Goal: Task Accomplishment & Management: Complete application form

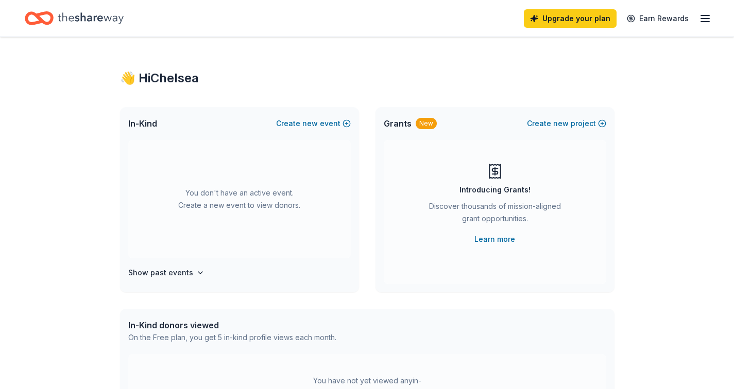
click at [703, 19] on icon "button" at bounding box center [705, 18] width 12 height 12
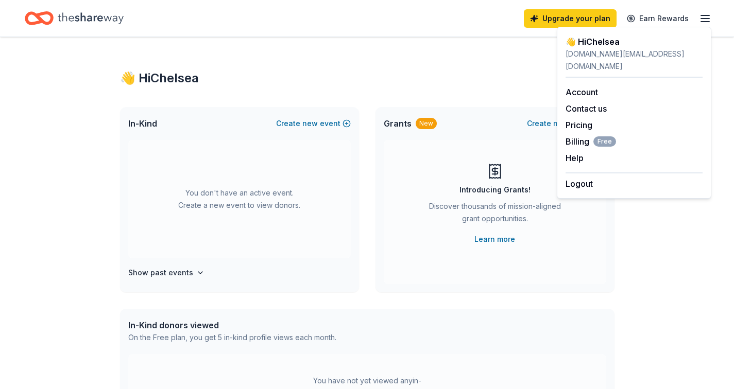
click at [706, 22] on icon "button" at bounding box center [705, 18] width 12 height 12
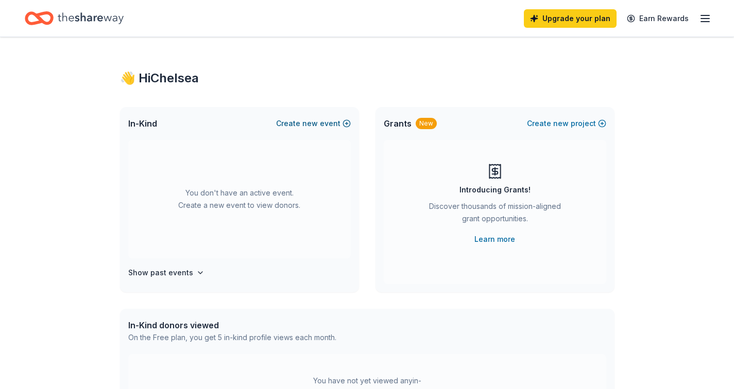
click at [316, 123] on span "new" at bounding box center [309, 123] width 15 height 12
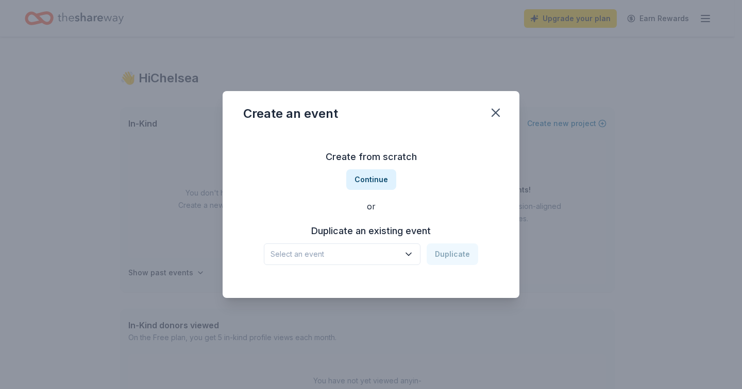
click at [413, 251] on icon "button" at bounding box center [408, 254] width 10 height 10
click at [385, 286] on div "PastaPalooza Oct 11, 2024 · TX" at bounding box center [343, 288] width 154 height 33
click at [451, 260] on button "Duplicate" at bounding box center [453, 255] width 52 height 22
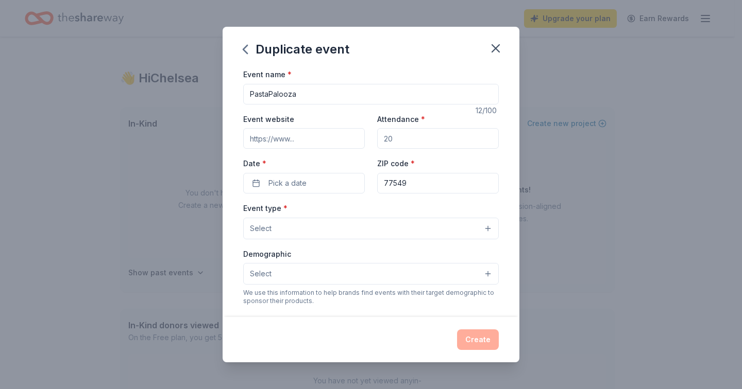
drag, startPoint x: 426, startPoint y: 137, endPoint x: 387, endPoint y: 140, distance: 38.7
click at [385, 142] on input "Attendance *" at bounding box center [438, 138] width 122 height 21
type input "400"
click at [275, 187] on span "Pick a date" at bounding box center [287, 183] width 38 height 12
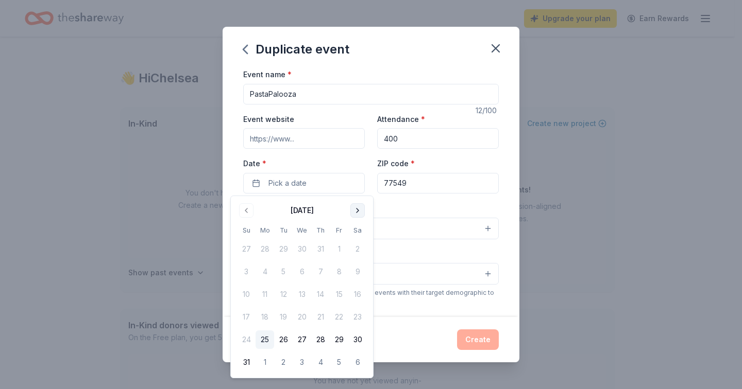
click at [359, 214] on button "Go to next month" at bounding box center [357, 210] width 14 height 14
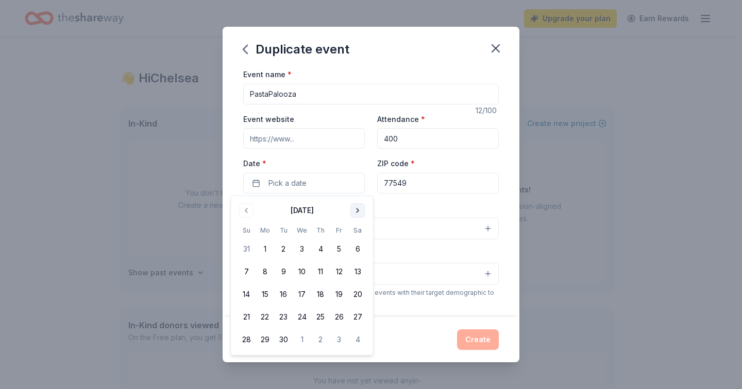
click at [356, 216] on button "Go to next month" at bounding box center [357, 210] width 14 height 14
click at [339, 293] on button "17" at bounding box center [339, 294] width 19 height 19
click at [426, 179] on input "77549" at bounding box center [438, 183] width 122 height 21
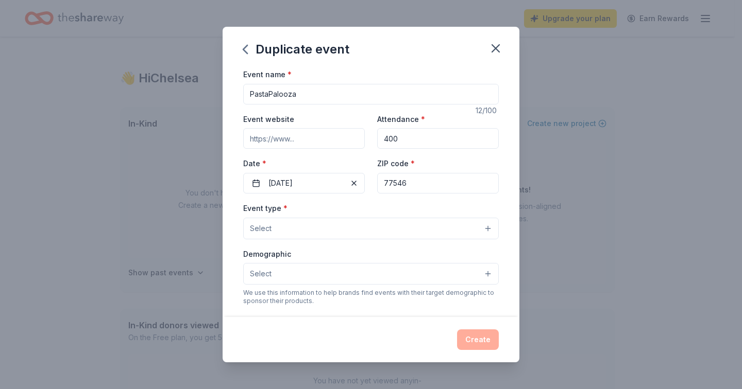
type input "77546"
click at [299, 226] on button "Select" at bounding box center [371, 229] width 256 height 22
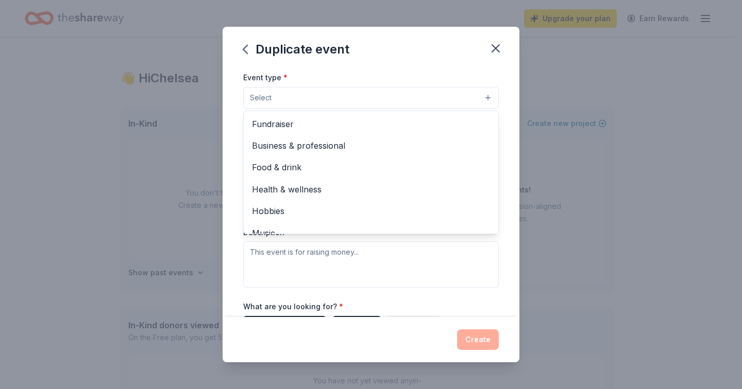
scroll to position [130, 0]
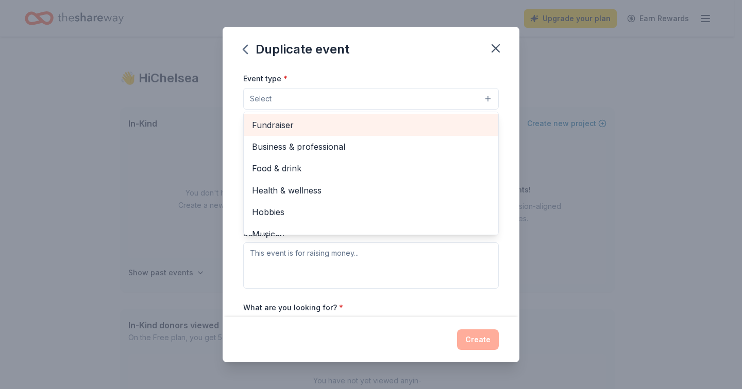
click at [333, 122] on span "Fundraiser" at bounding box center [371, 124] width 238 height 13
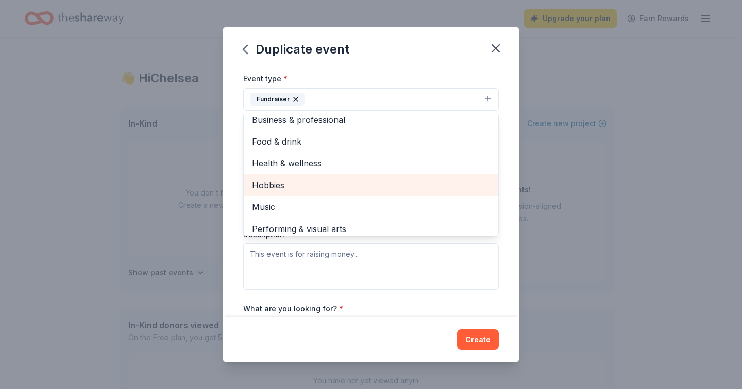
scroll to position [12, 0]
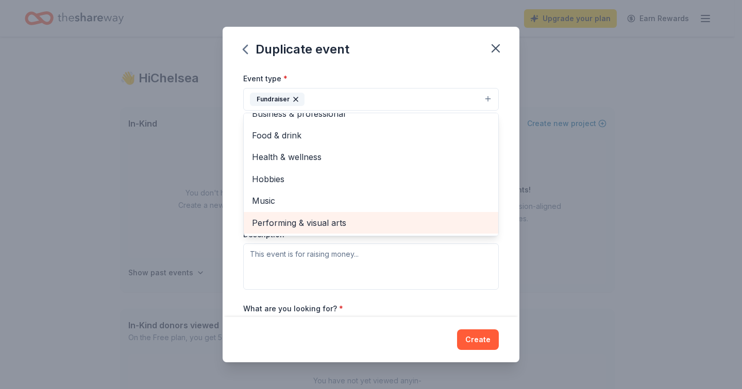
click at [324, 222] on span "Performing & visual arts" at bounding box center [371, 222] width 238 height 13
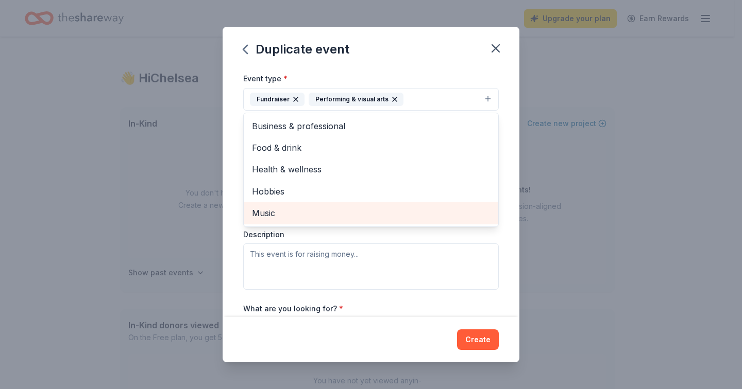
click at [293, 211] on span "Music" at bounding box center [371, 213] width 238 height 13
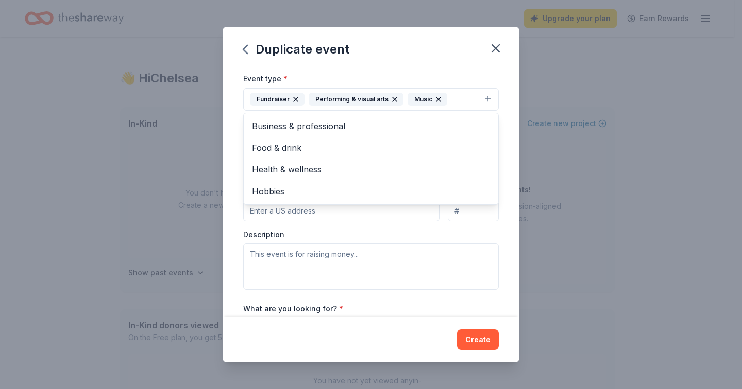
click at [499, 146] on div "Event name * PastaPalooza 12 /100 Event website Attendance * 400 Date * 10/17/2…" at bounding box center [371, 192] width 297 height 249
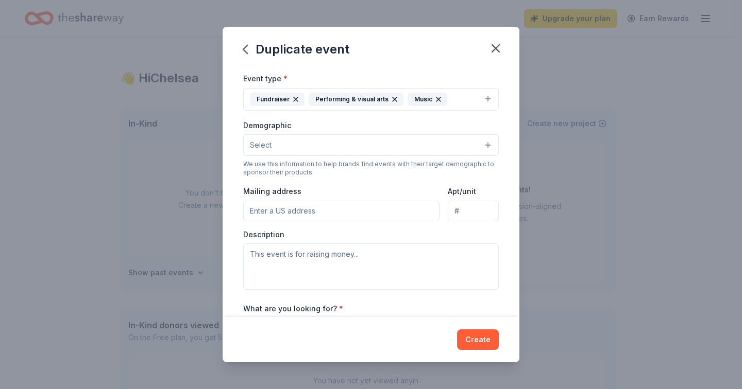
click at [280, 142] on button "Select" at bounding box center [371, 145] width 256 height 22
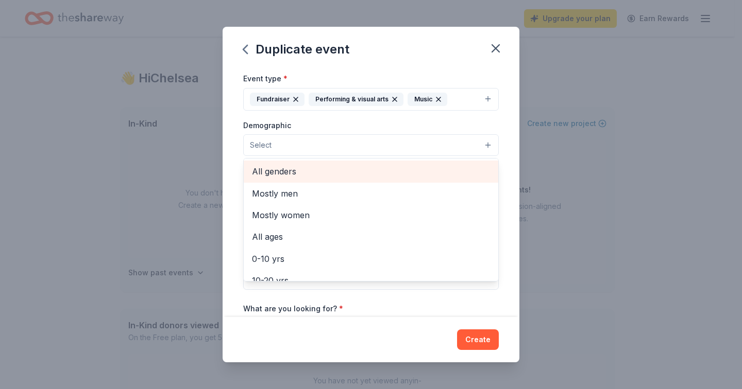
click at [331, 176] on span "All genders" at bounding box center [371, 171] width 238 height 13
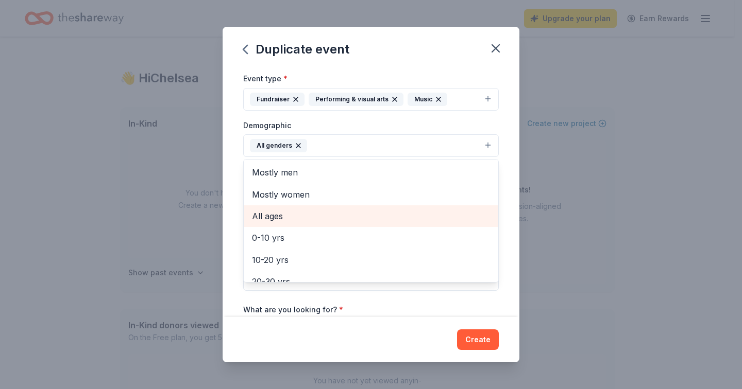
click at [312, 217] on span "All ages" at bounding box center [371, 216] width 238 height 13
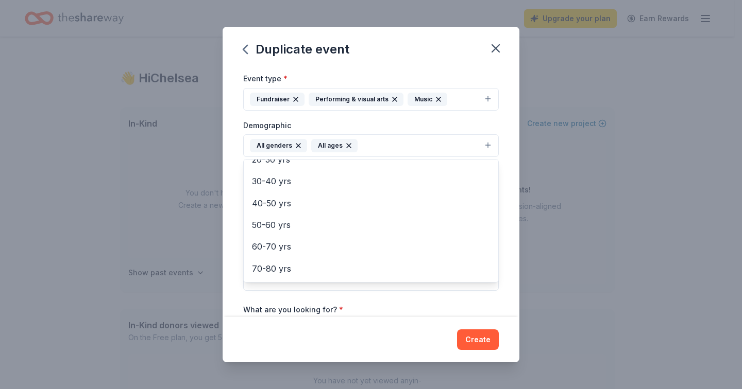
scroll to position [122, 0]
click at [507, 224] on div "Event name * PastaPalooza 12 /100 Event website Attendance * 400 Date * 10/17/2…" at bounding box center [371, 192] width 297 height 249
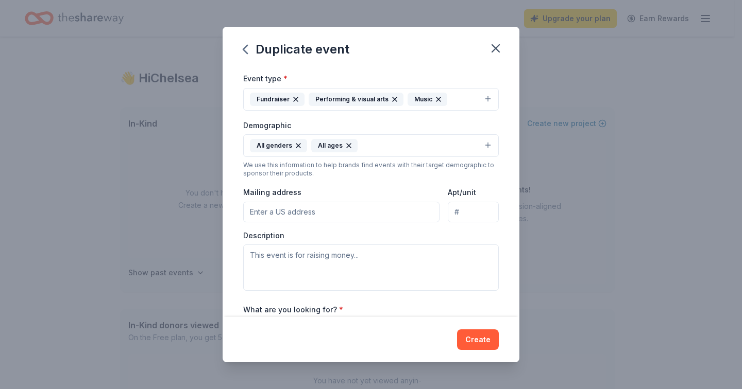
click at [373, 213] on input "Mailing address" at bounding box center [341, 212] width 196 height 21
click at [367, 179] on div "Event type * Fundraiser Performing & visual arts Music Demographic All genders …" at bounding box center [371, 181] width 256 height 219
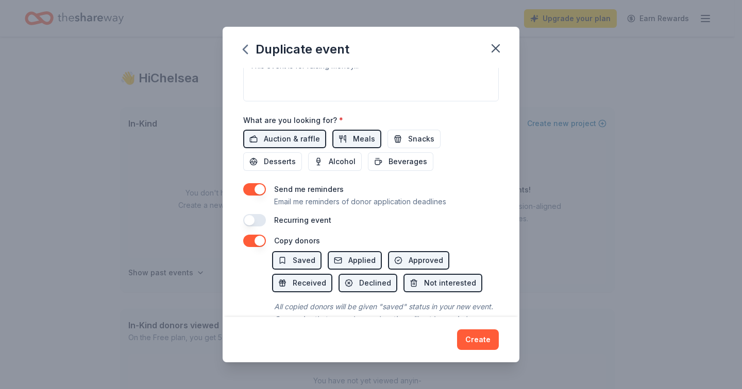
scroll to position [320, 0]
click at [292, 162] on span "Desserts" at bounding box center [280, 161] width 32 height 12
click at [408, 158] on span "Beverages" at bounding box center [407, 161] width 39 height 12
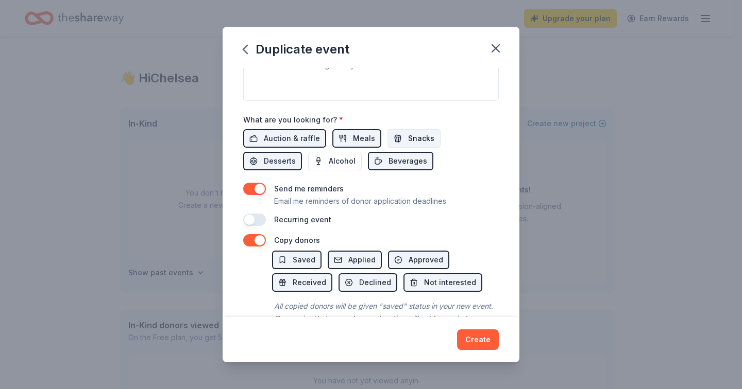
click at [412, 141] on span "Snacks" at bounding box center [421, 138] width 26 height 12
click at [254, 188] on button "button" at bounding box center [254, 189] width 23 height 12
click at [258, 223] on button "button" at bounding box center [254, 220] width 23 height 12
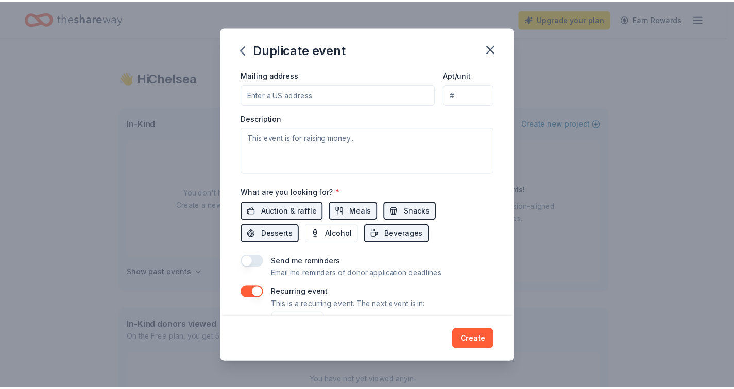
scroll to position [396, 0]
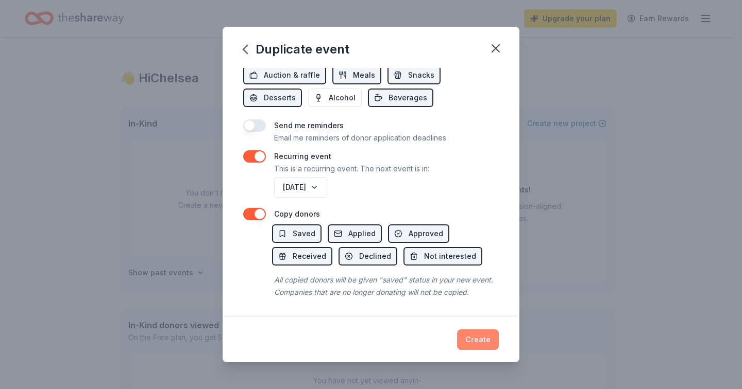
click at [475, 340] on button "Create" at bounding box center [478, 340] width 42 height 21
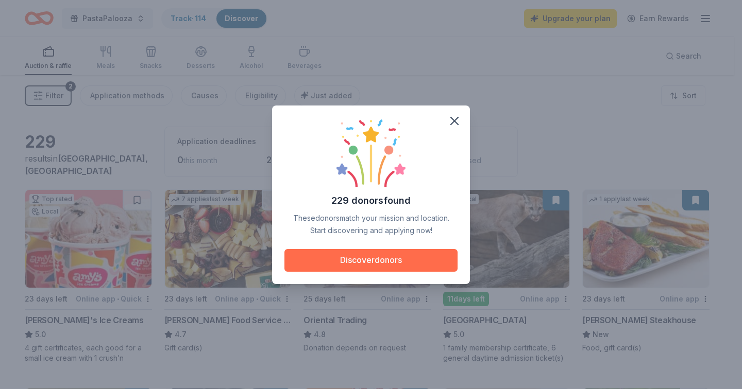
click at [384, 264] on button "Discover donors" at bounding box center [370, 260] width 173 height 23
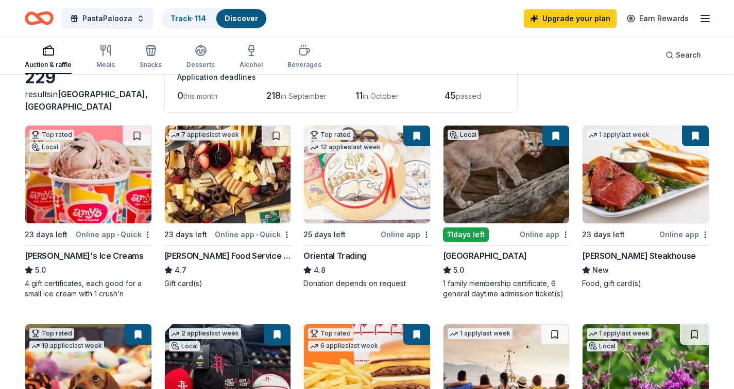
scroll to position [65, 0]
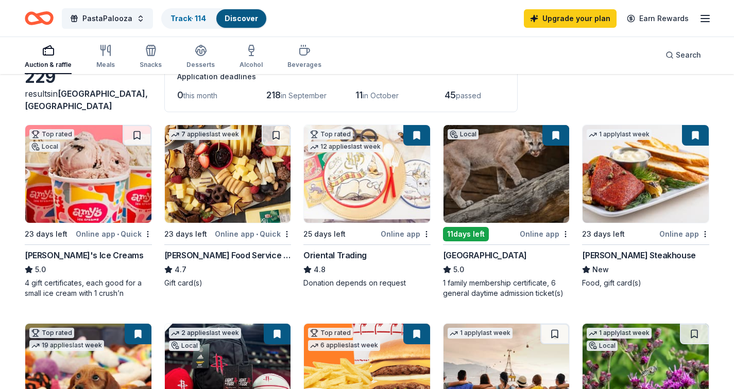
click at [540, 233] on div "Online app" at bounding box center [545, 234] width 50 height 13
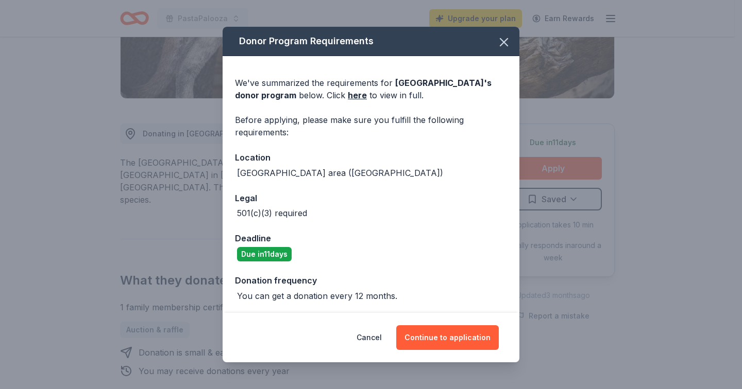
scroll to position [214, 0]
click at [456, 339] on button "Continue to application" at bounding box center [447, 338] width 103 height 25
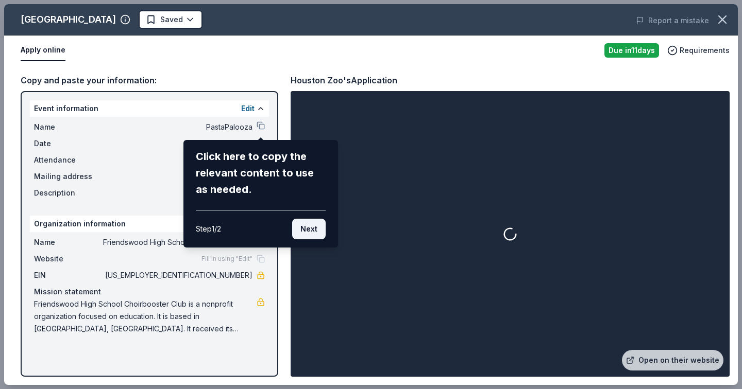
click at [313, 229] on button "Next" at bounding box center [308, 229] width 33 height 21
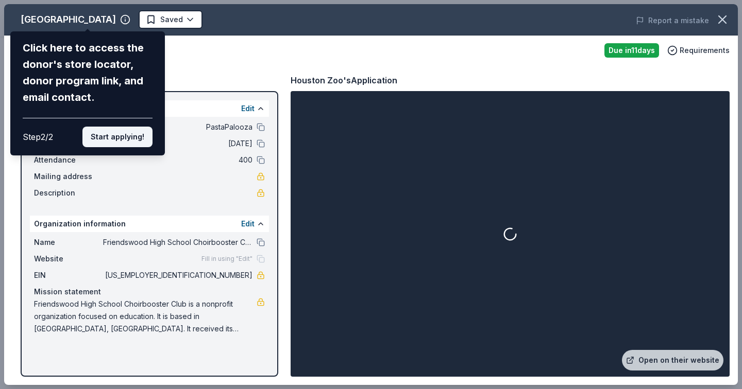
click at [141, 139] on button "Start applying!" at bounding box center [117, 137] width 70 height 21
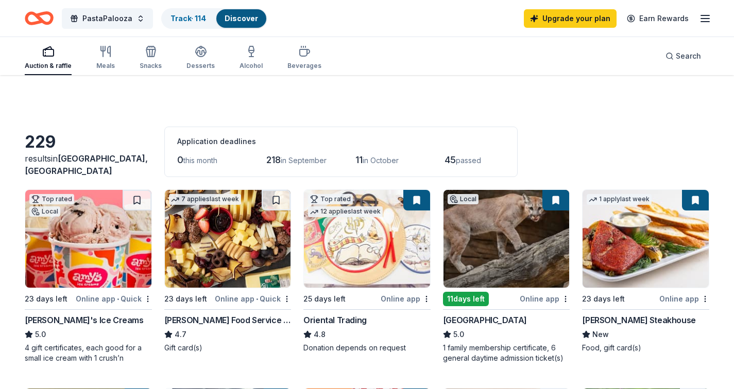
scroll to position [65, 0]
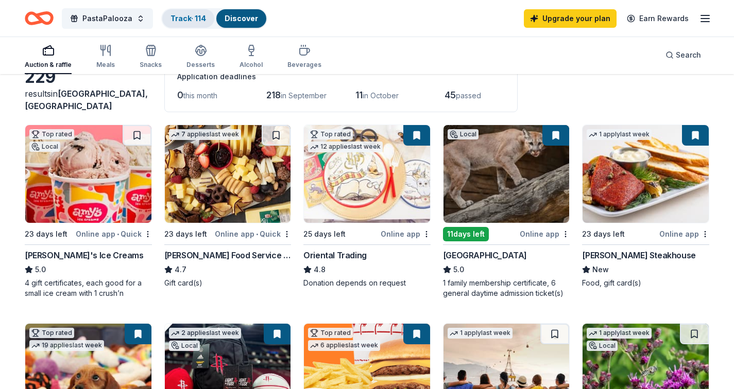
click at [192, 17] on link "Track · 114" at bounding box center [189, 18] width 36 height 9
click at [188, 16] on div "Track · 114" at bounding box center [188, 18] width 52 height 19
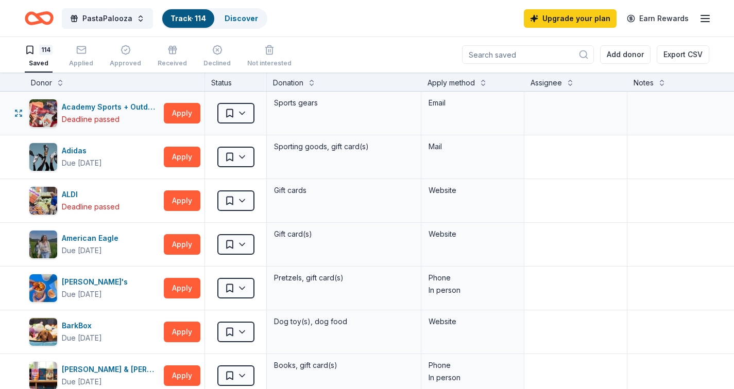
scroll to position [1, 0]
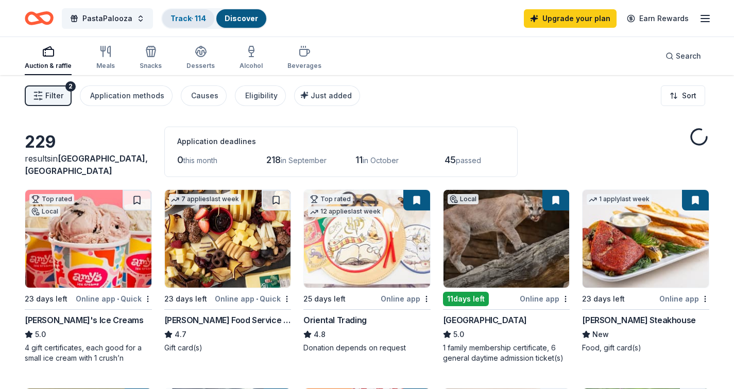
click at [188, 21] on link "Track · 114" at bounding box center [189, 18] width 36 height 9
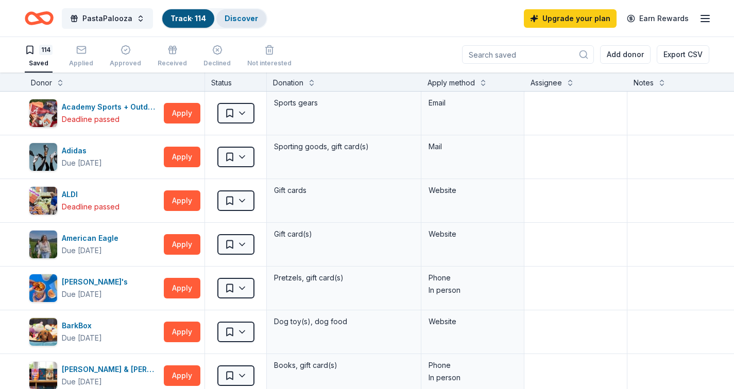
click at [243, 18] on link "Discover" at bounding box center [241, 18] width 33 height 9
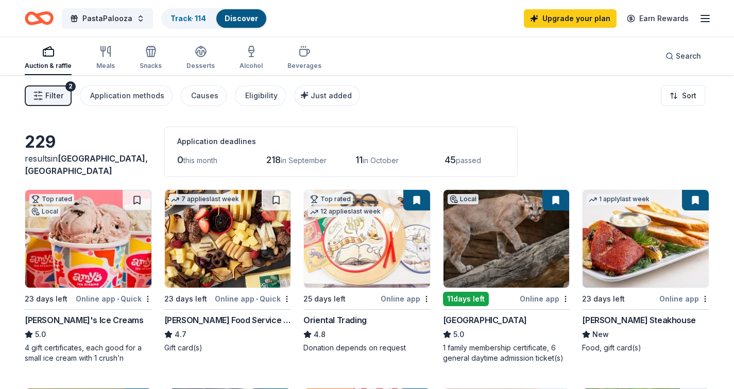
scroll to position [207, 0]
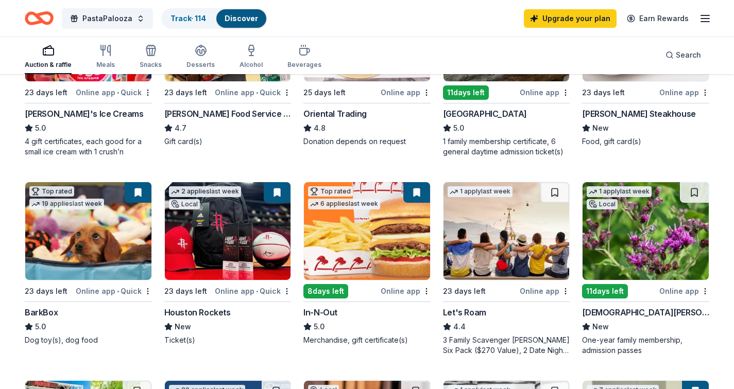
click at [386, 271] on img at bounding box center [367, 231] width 126 height 98
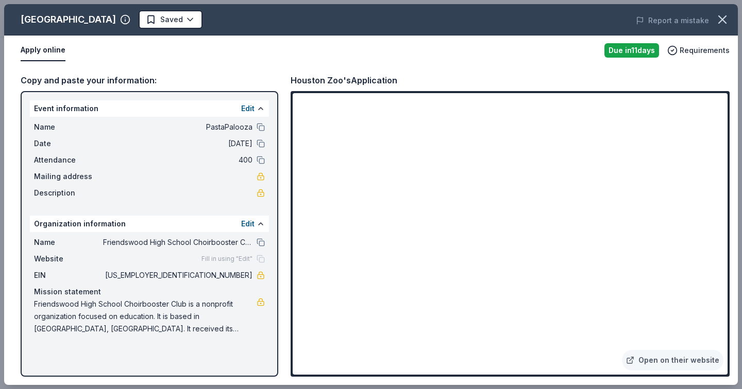
scroll to position [214, 0]
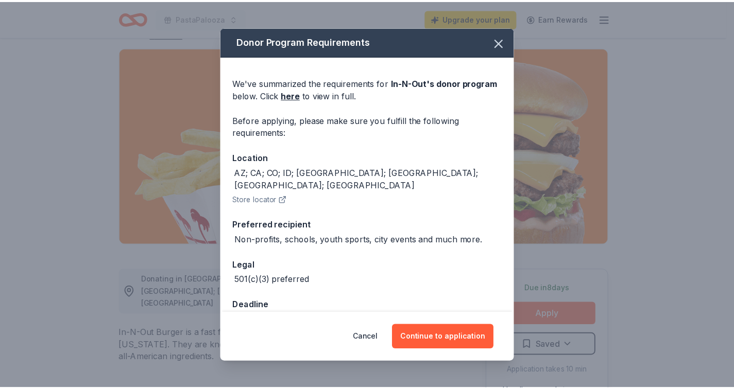
scroll to position [68, 0]
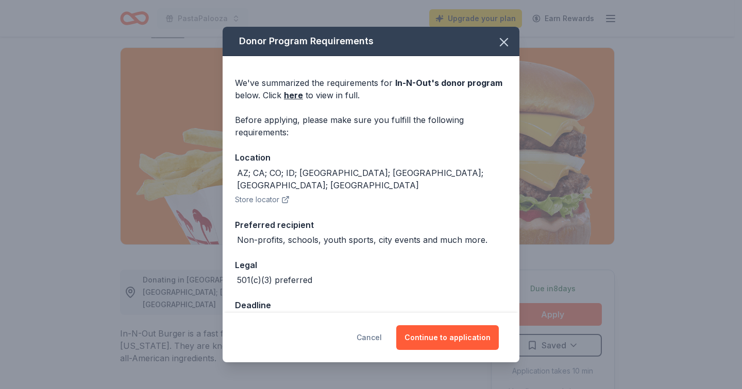
click at [374, 341] on button "Cancel" at bounding box center [368, 338] width 25 height 25
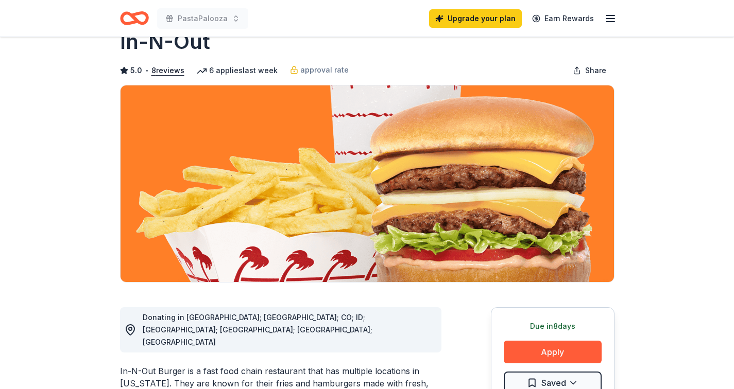
scroll to position [0, 0]
